Goal: Task Accomplishment & Management: Use online tool/utility

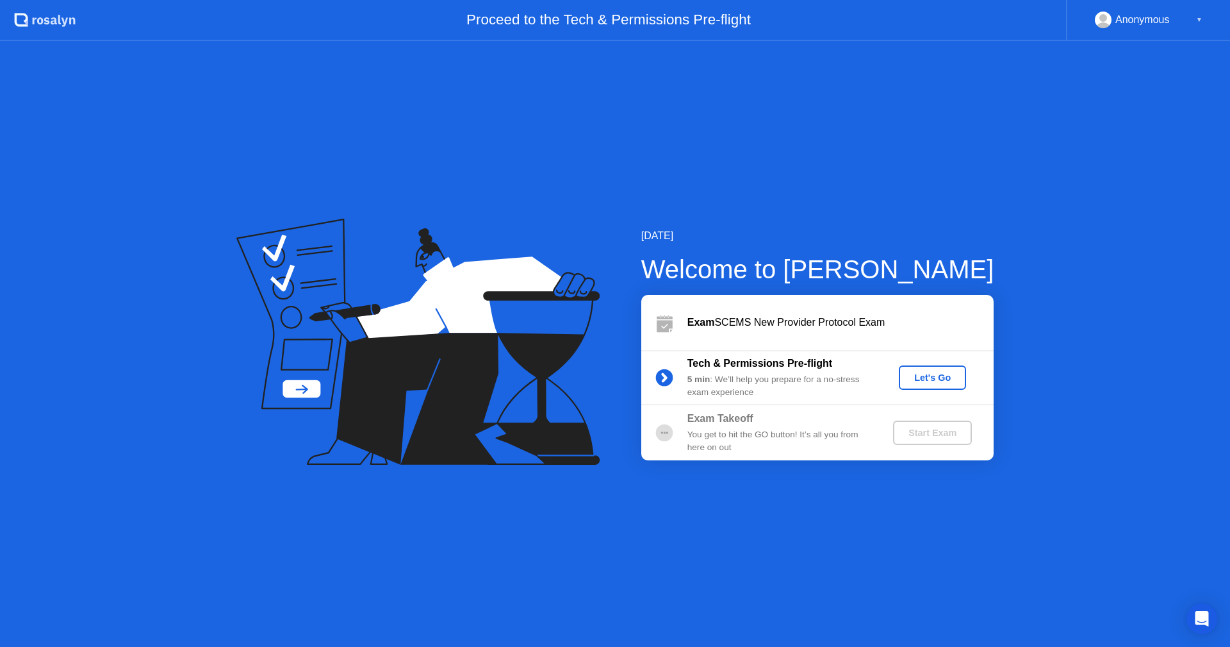
click at [925, 380] on div "Let's Go" at bounding box center [932, 377] width 57 height 10
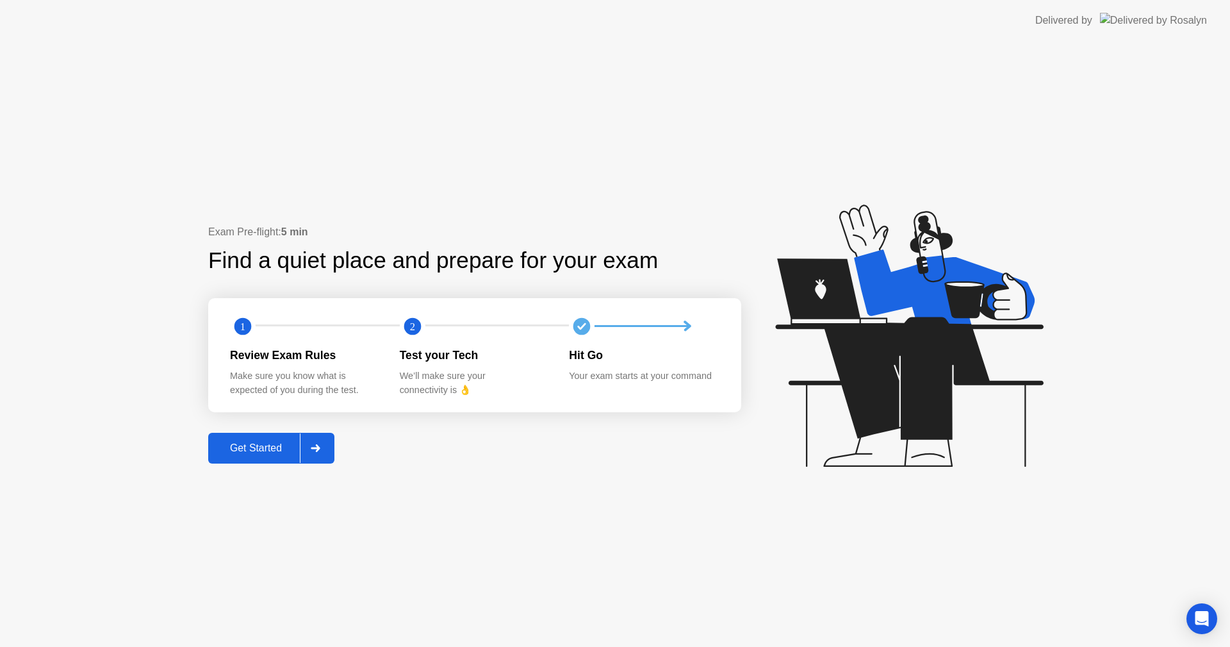
click at [226, 447] on div "Get Started" at bounding box center [256, 448] width 88 height 12
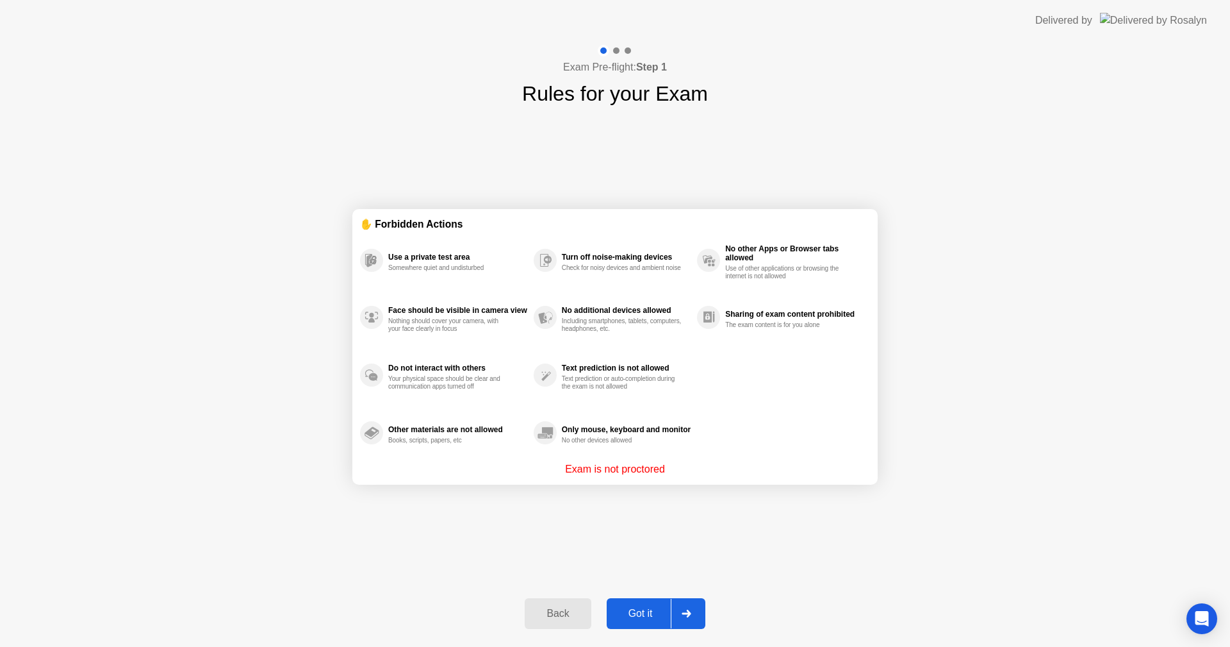
click at [636, 604] on button "Got it" at bounding box center [656, 613] width 99 height 31
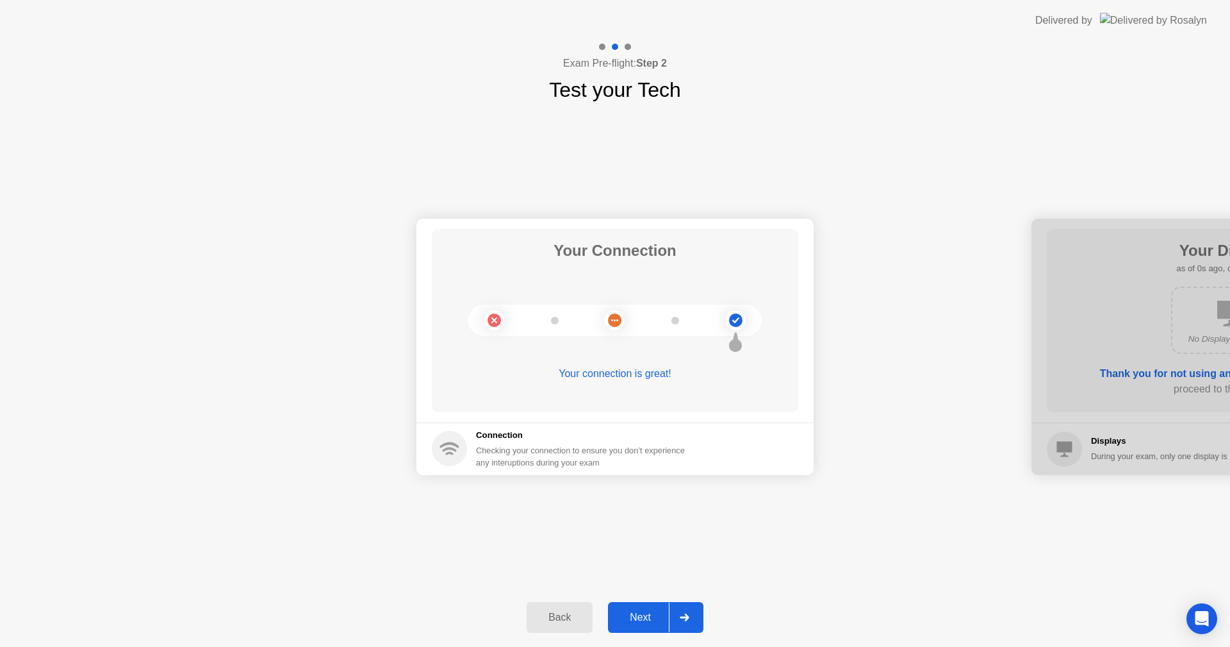
click at [636, 604] on button "Next" at bounding box center [655, 617] width 95 height 31
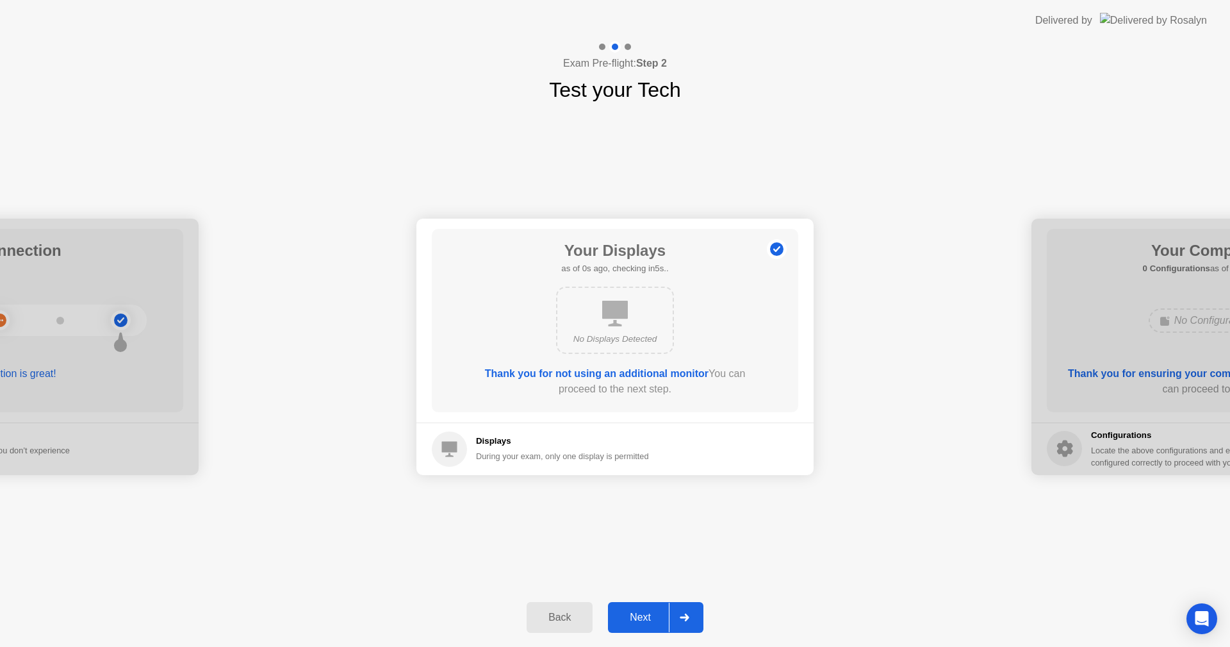
click at [636, 604] on button "Next" at bounding box center [655, 617] width 95 height 31
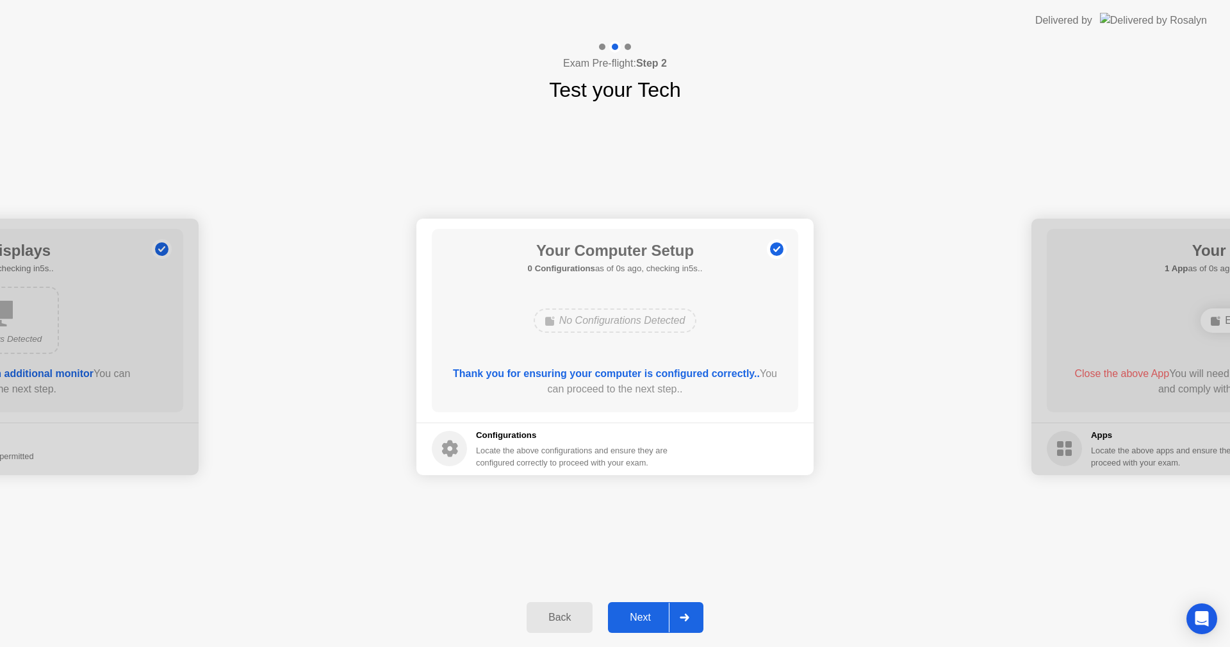
click at [636, 604] on button "Next" at bounding box center [655, 617] width 95 height 31
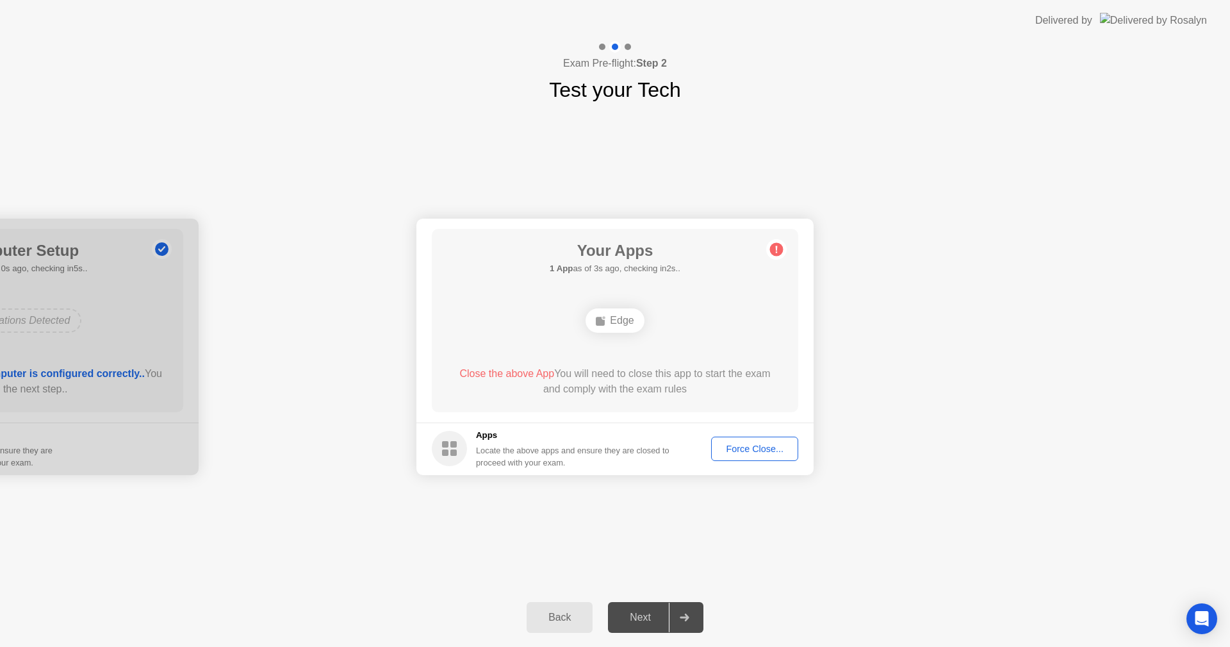
click at [759, 445] on div "Force Close..." at bounding box center [755, 448] width 78 height 10
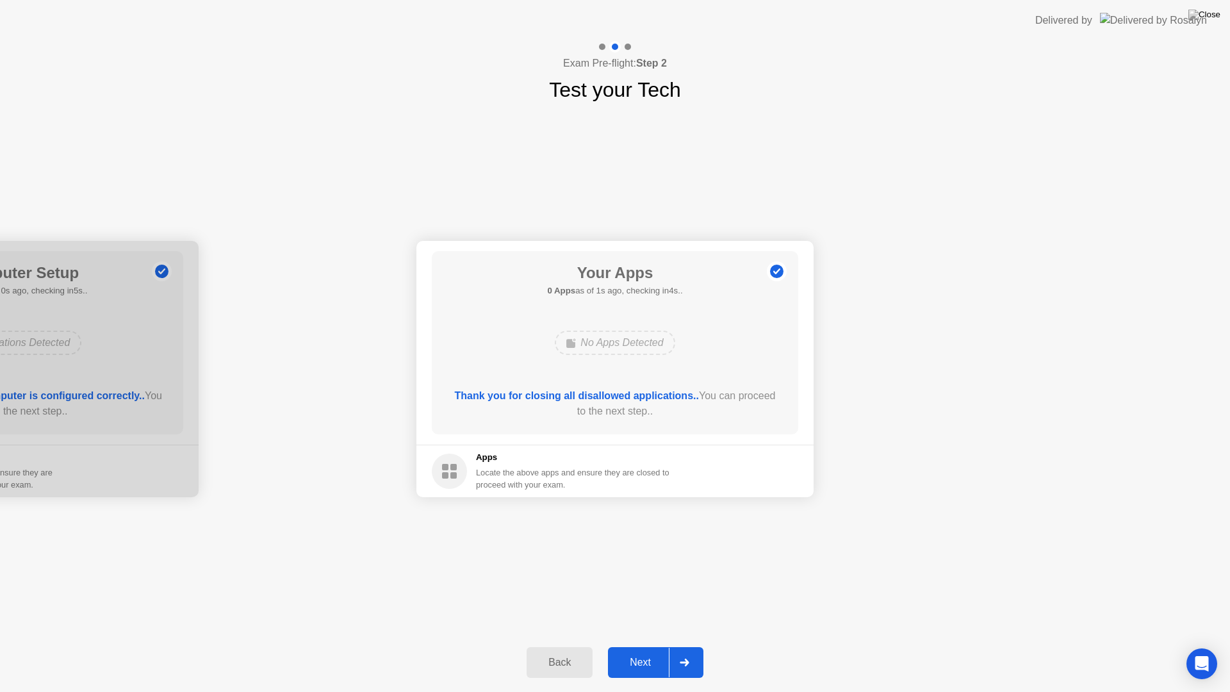
click at [653, 646] on div "Next" at bounding box center [640, 663] width 57 height 12
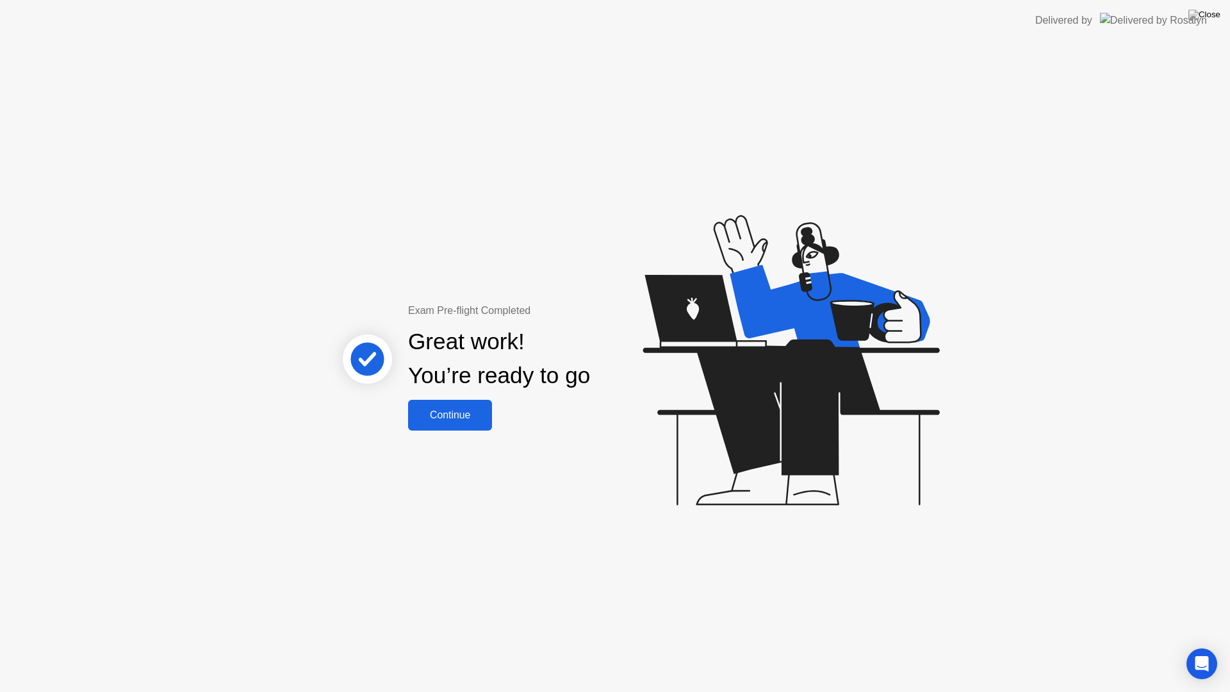
click at [454, 421] on div "Continue" at bounding box center [450, 415] width 76 height 12
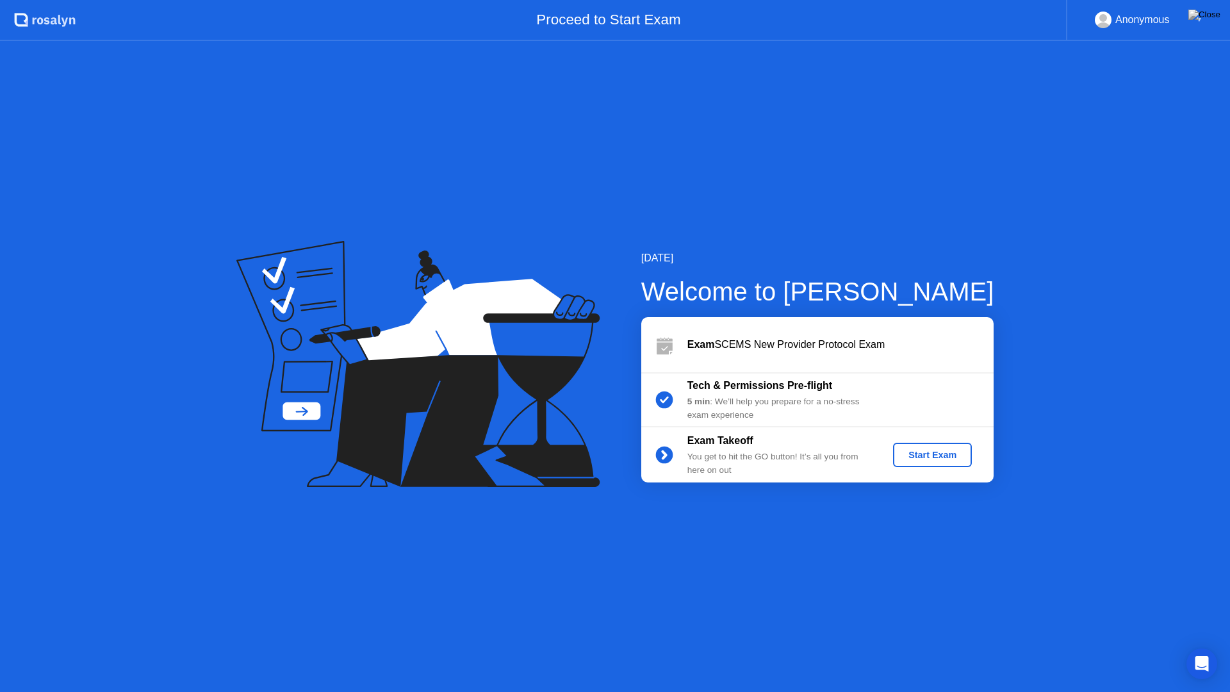
click at [937, 459] on div "Start Exam" at bounding box center [932, 455] width 69 height 10
